Goal: Task Accomplishment & Management: Complete application form

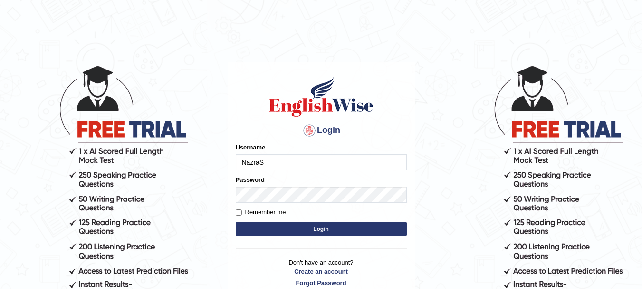
click at [261, 163] on input "NazraS" at bounding box center [321, 162] width 171 height 16
type input "Nazra S"
click at [268, 211] on label "Remember me" at bounding box center [261, 212] width 50 height 10
click at [242, 211] on input "Remember me" at bounding box center [239, 212] width 6 height 6
checkbox input "true"
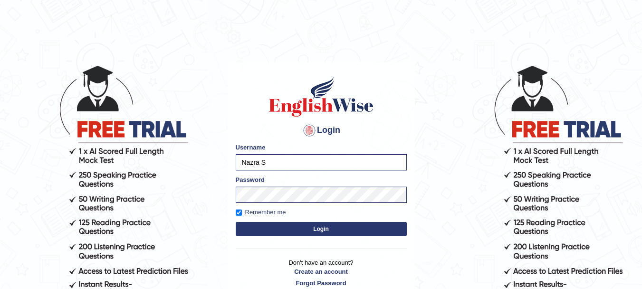
click at [271, 227] on button "Login" at bounding box center [321, 229] width 171 height 14
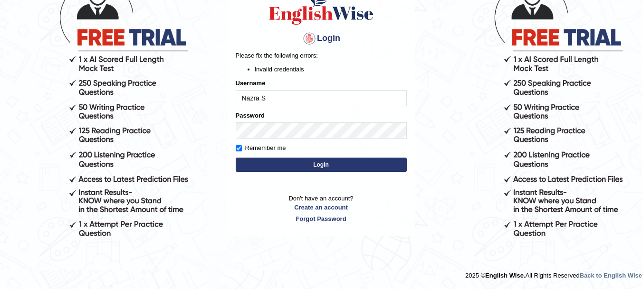
scroll to position [92, 0]
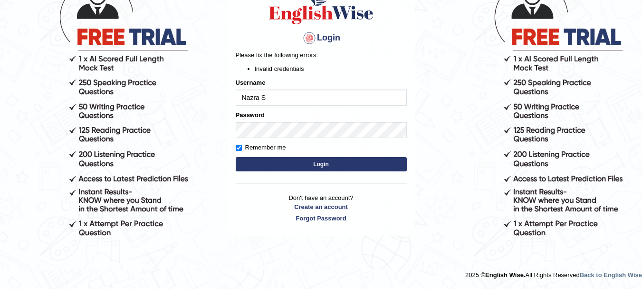
click at [263, 163] on button "Login" at bounding box center [321, 164] width 171 height 14
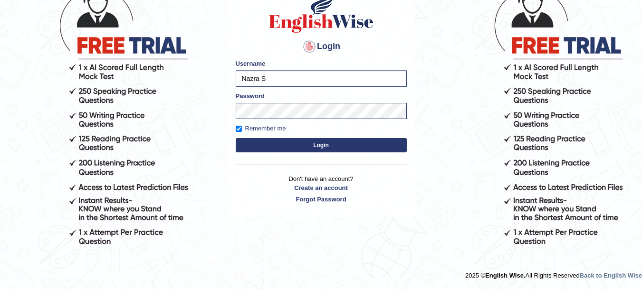
scroll to position [84, 0]
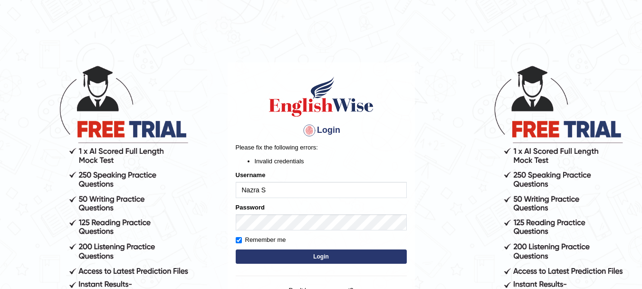
click at [262, 191] on input "Nazra S" at bounding box center [321, 190] width 171 height 16
type input "NazraS"
click at [301, 255] on button "Login" at bounding box center [321, 256] width 171 height 14
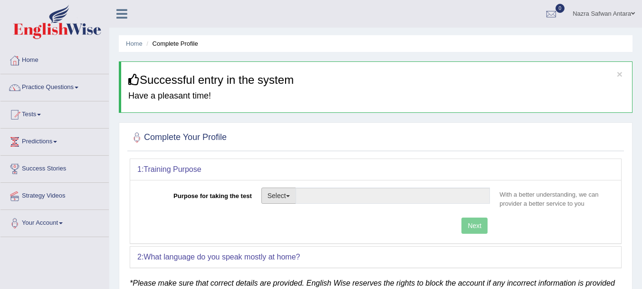
click at [288, 192] on button "Select" at bounding box center [278, 195] width 35 height 16
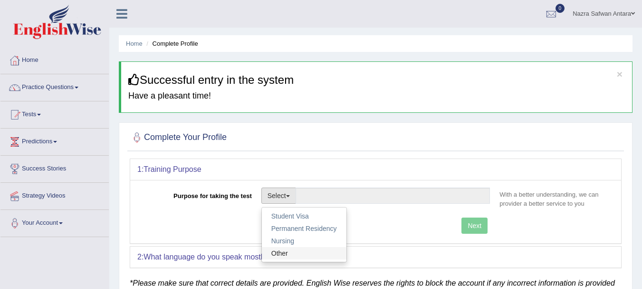
click at [285, 251] on link "Other" at bounding box center [304, 253] width 85 height 12
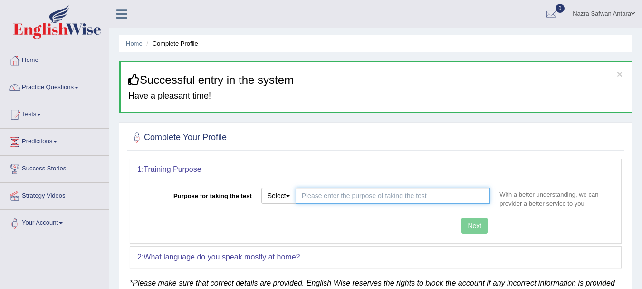
click at [307, 198] on input "Purpose for taking the test" at bounding box center [393, 195] width 195 height 16
type input "Master of Teaching"
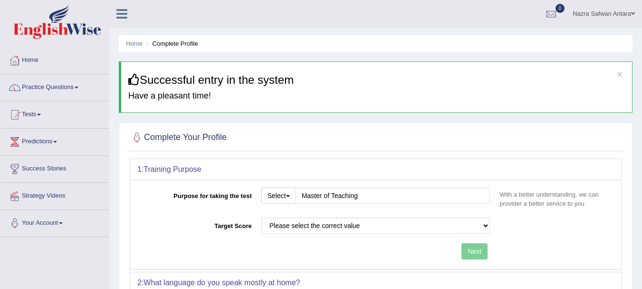
click at [474, 222] on div "Purpose for taking the test Select Student Visa Permanent Residency Nursing Oth…" at bounding box center [375, 224] width 491 height 89
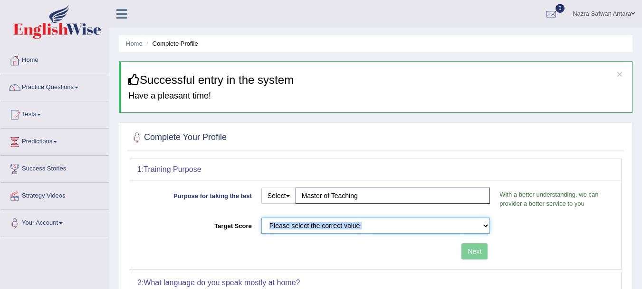
click at [401, 231] on select "Please select the correct value 50 (6 bands) 58 (6.5 bands) 65 (7 bands) 79 (8 …" at bounding box center [375, 225] width 229 height 16
click at [261, 217] on select "Please select the correct value 50 (6 bands) 58 (6.5 bands) 65 (7 bands) 79 (8 …" at bounding box center [375, 225] width 229 height 16
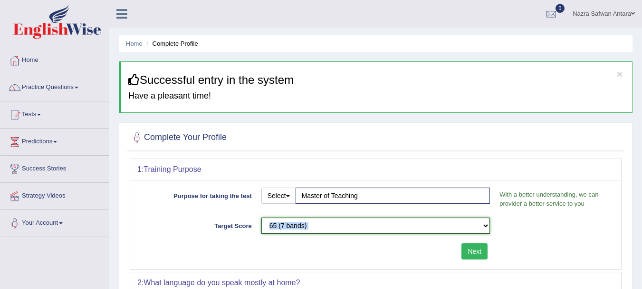
click at [313, 223] on select "Please select the correct value 50 (6 bands) 58 (6.5 bands) 65 (7 bands) 79 (8 …" at bounding box center [375, 225] width 229 height 16
select select "79"
click at [261, 217] on select "Please select the correct value 50 (6 bands) 58 (6.5 bands) 65 (7 bands) 79 (8 …" at bounding box center [375, 225] width 229 height 16
click at [477, 255] on button "Next" at bounding box center [475, 251] width 26 height 16
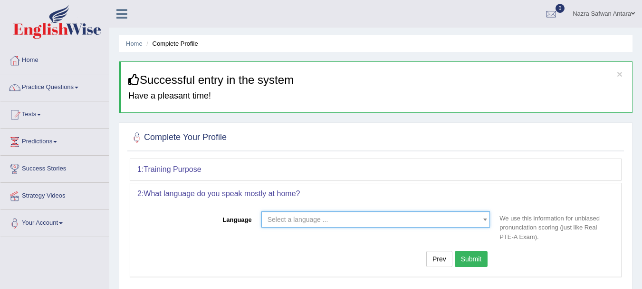
click at [421, 215] on span "Select a language ..." at bounding box center [373, 219] width 211 height 10
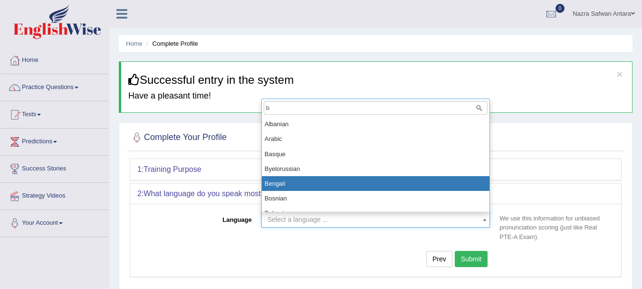
type input "b"
select select "Bengali"
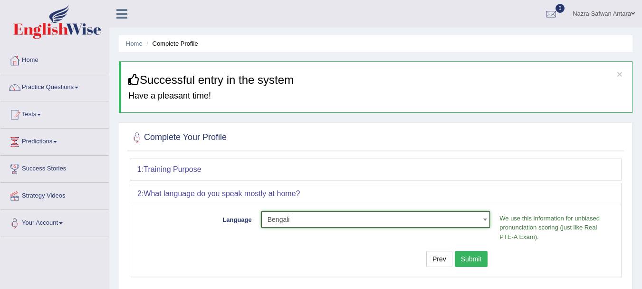
click at [461, 258] on button "Submit" at bounding box center [471, 258] width 33 height 16
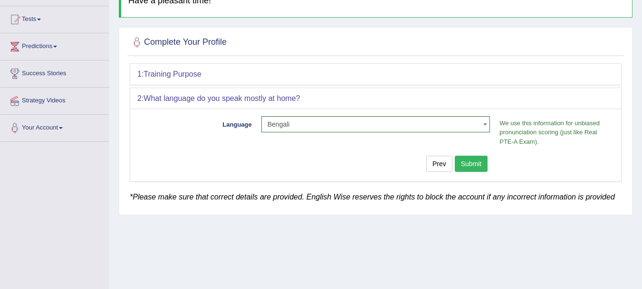
click at [469, 163] on button "Submit" at bounding box center [471, 163] width 33 height 16
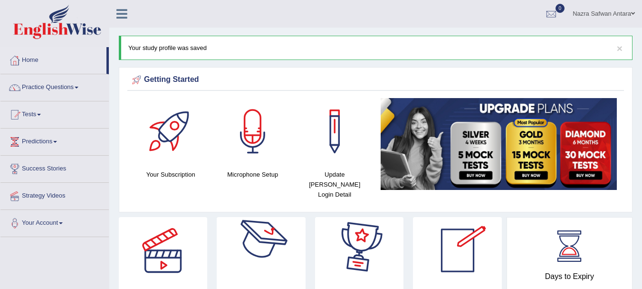
click at [273, 240] on div at bounding box center [261, 250] width 67 height 67
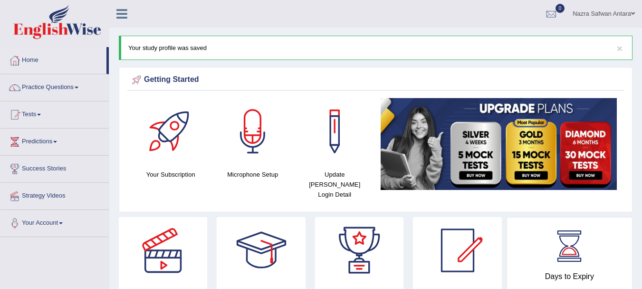
scroll to position [95, 0]
